Goal: Information Seeking & Learning: Learn about a topic

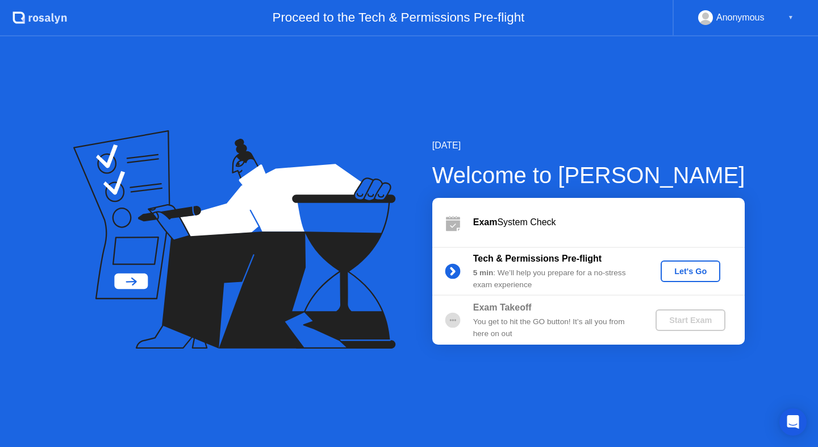
click at [200, 184] on icon at bounding box center [234, 239] width 323 height 219
click at [694, 269] on div "Let's Go" at bounding box center [691, 271] width 51 height 9
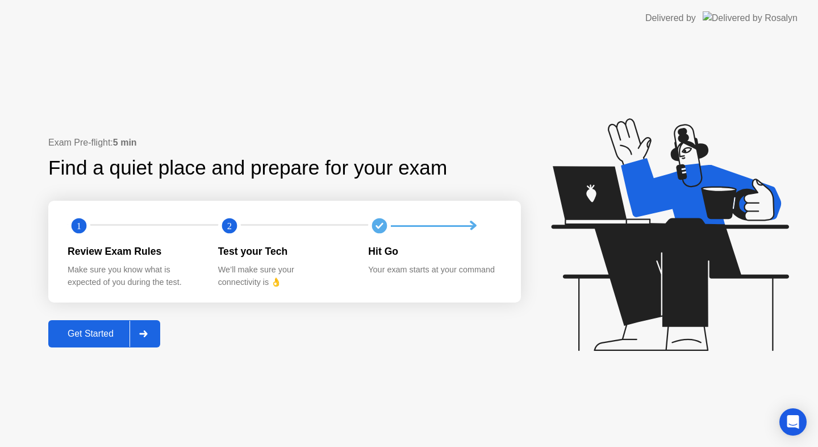
click at [96, 338] on div "Get Started" at bounding box center [91, 334] width 78 height 10
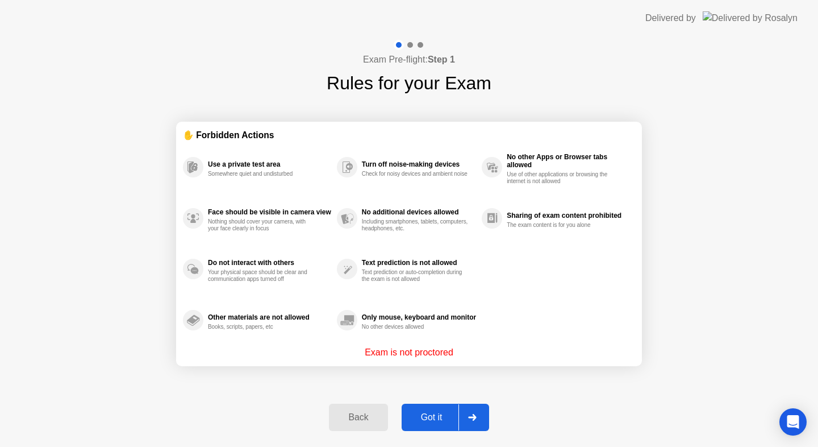
click at [423, 417] on div "Got it" at bounding box center [431, 417] width 53 height 10
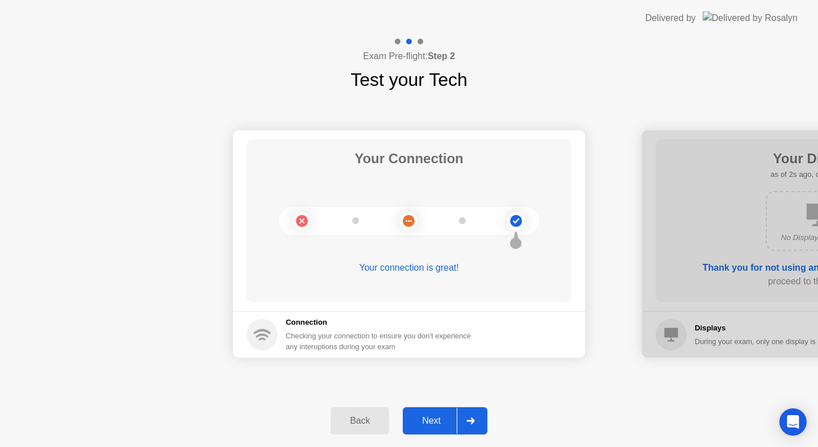
click at [445, 419] on div "Next" at bounding box center [431, 421] width 51 height 10
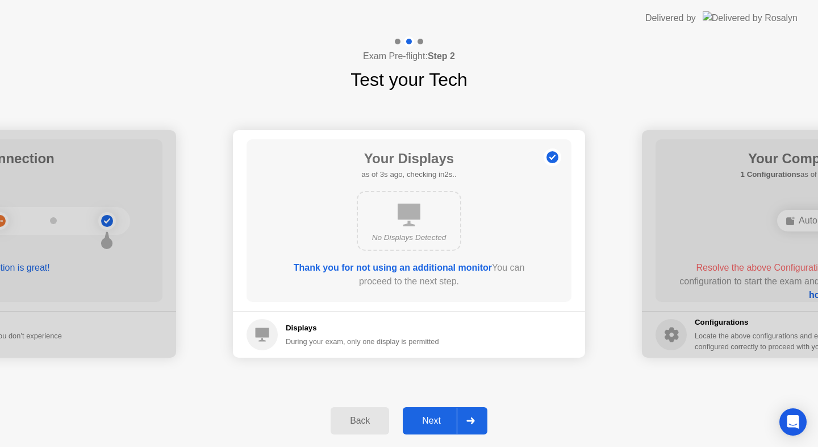
click at [445, 419] on div "Next" at bounding box center [431, 421] width 51 height 10
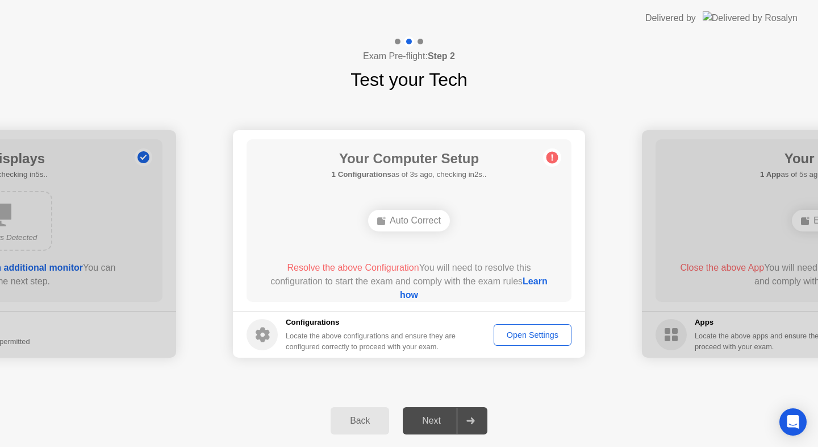
click at [521, 335] on div "Open Settings" at bounding box center [533, 334] width 70 height 9
click at [552, 157] on icon at bounding box center [553, 158] width 2 height 6
click at [554, 162] on circle at bounding box center [553, 158] width 12 height 12
click at [530, 334] on div "Open Settings" at bounding box center [533, 334] width 70 height 9
click at [394, 221] on div "Auto Correct" at bounding box center [409, 221] width 82 height 22
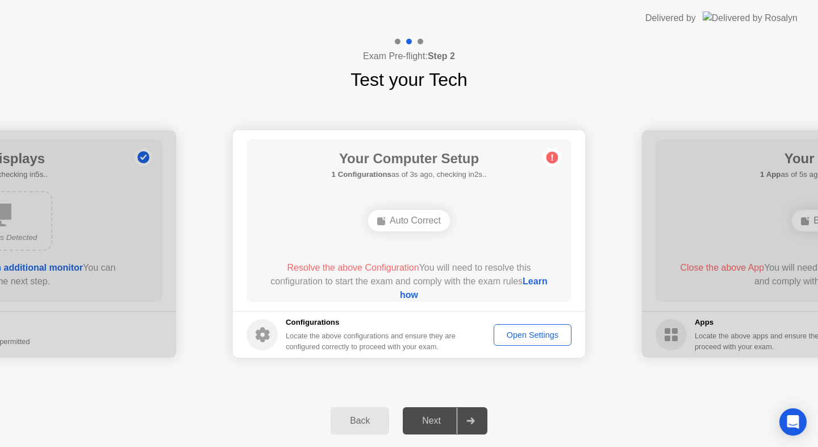
click at [394, 221] on div "Auto Correct" at bounding box center [409, 221] width 82 height 22
click at [383, 218] on ellipse at bounding box center [384, 218] width 3 height 3
click at [406, 298] on link "Learn how" at bounding box center [474, 287] width 148 height 23
click at [460, 418] on div at bounding box center [470, 421] width 27 height 26
click at [426, 294] on link "Learn how" at bounding box center [474, 287] width 148 height 23
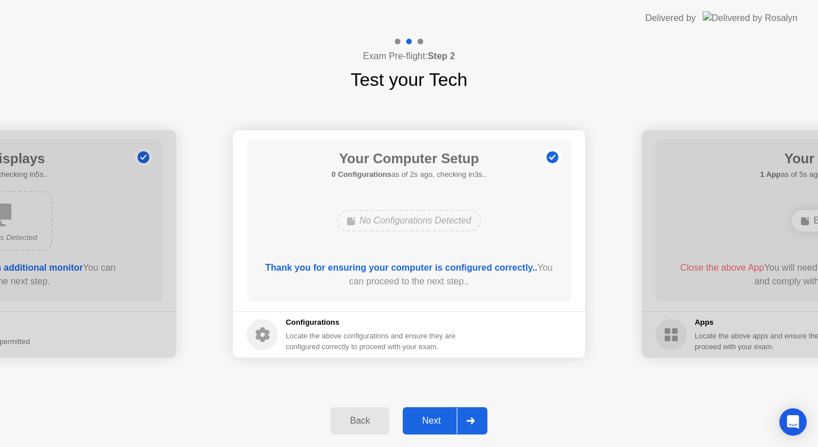
click at [435, 419] on div "Next" at bounding box center [431, 421] width 51 height 10
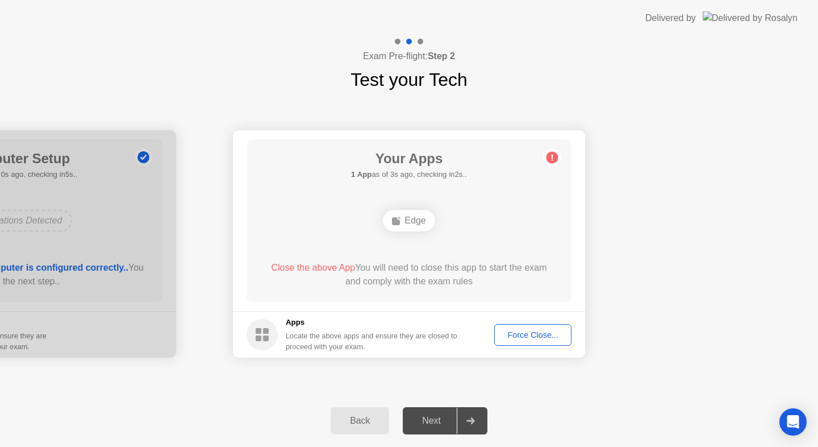
click at [547, 343] on button "Force Close..." at bounding box center [533, 335] width 77 height 22
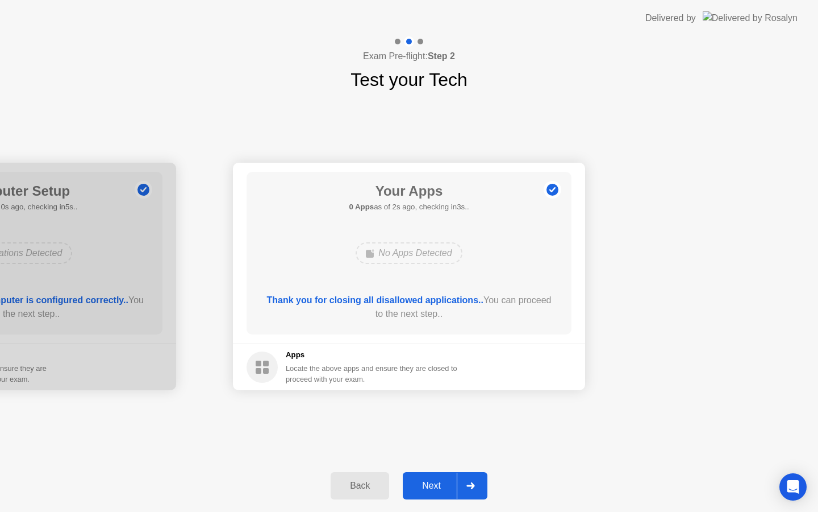
click at [434, 483] on div "Next" at bounding box center [431, 485] width 51 height 10
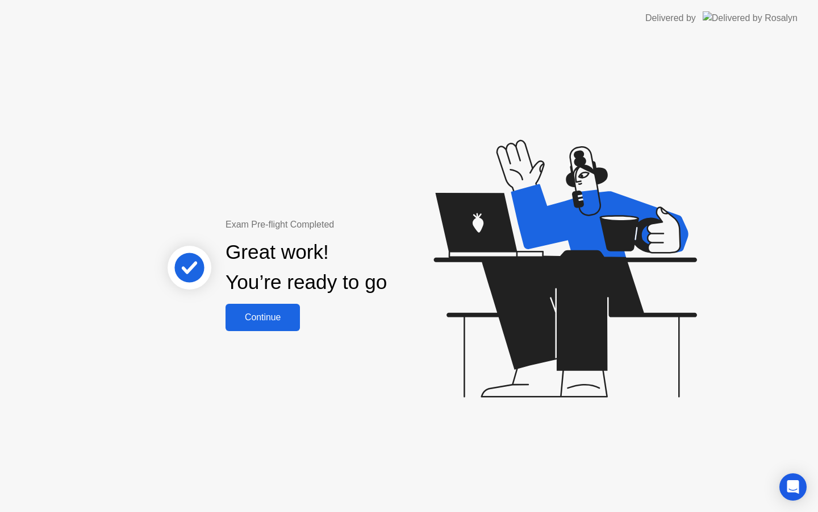
click at [276, 315] on div "Continue" at bounding box center [263, 317] width 68 height 10
